Goal: Information Seeking & Learning: Learn about a topic

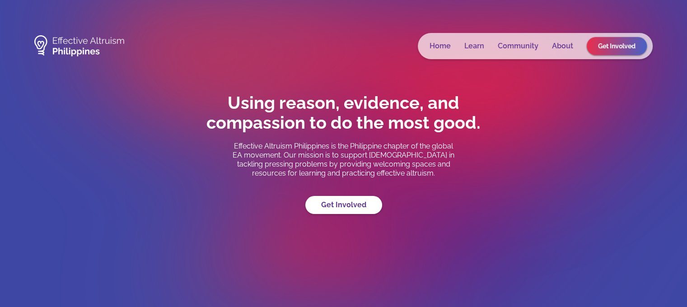
click at [489, 126] on h1 "Using reason, evidence, and compassion to do the most good." at bounding box center [344, 113] width 316 height 40
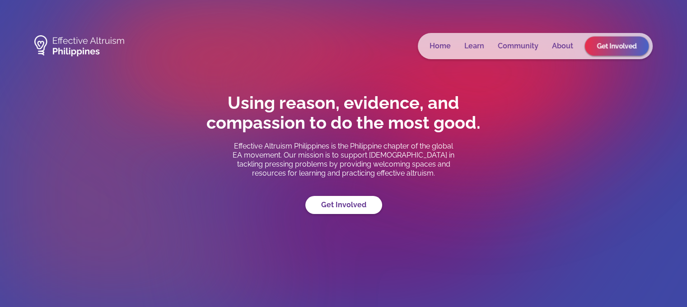
click at [603, 48] on span "Get Involved" at bounding box center [616, 46] width 40 height 8
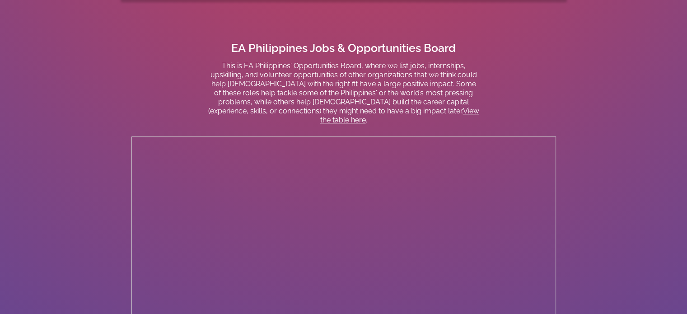
scroll to position [620, 0]
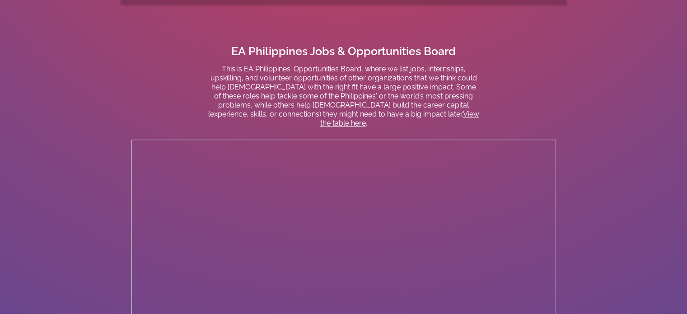
click at [565, 98] on section "EA Philippines Jobs & Opportunities Board This is EA Philippines' Opportunities…" at bounding box center [343, 320] width 687 height 552
click at [563, 90] on section "EA Philippines Jobs & Opportunities Board This is EA Philippines' Opportunities…" at bounding box center [343, 320] width 687 height 552
drag, startPoint x: 311, startPoint y: 103, endPoint x: 475, endPoint y: 106, distance: 164.3
click at [475, 106] on p "This is EA Philippines' Opportunities Board, where we list jobs, internships, u…" at bounding box center [343, 96] width 271 height 63
click at [316, 112] on p "This is EA Philippines' Opportunities Board, where we list jobs, internships, u…" at bounding box center [343, 96] width 271 height 63
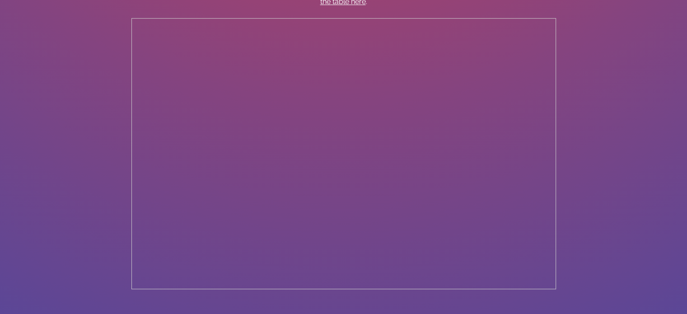
scroll to position [755, 0]
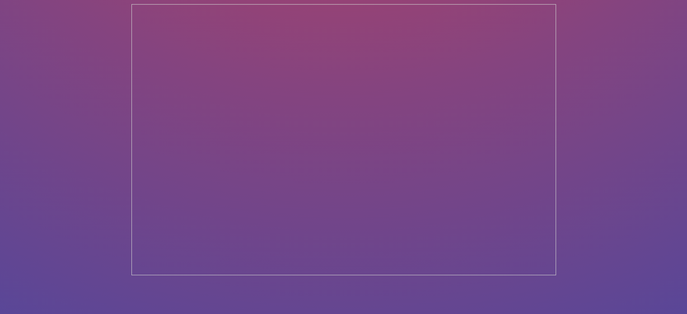
click at [622, 215] on section "EA Philippines Jobs & Opportunities Board This is EA Philippines' Opportunities…" at bounding box center [343, 185] width 687 height 552
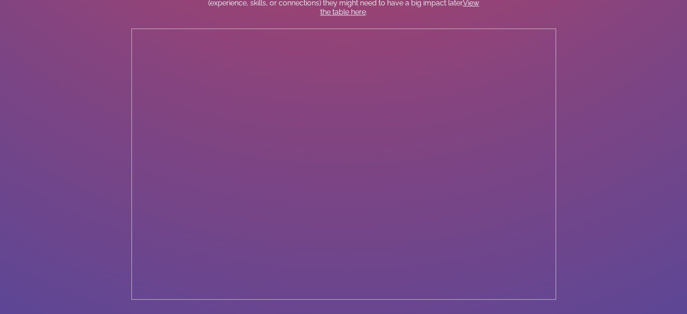
scroll to position [728, 0]
